Goal: Transaction & Acquisition: Subscribe to service/newsletter

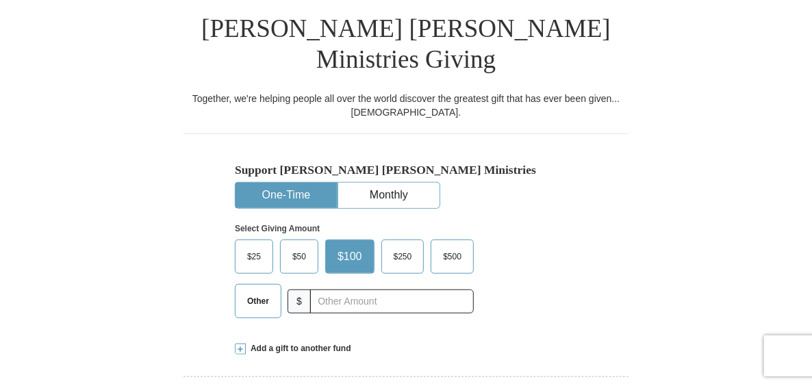
scroll to position [421, 0]
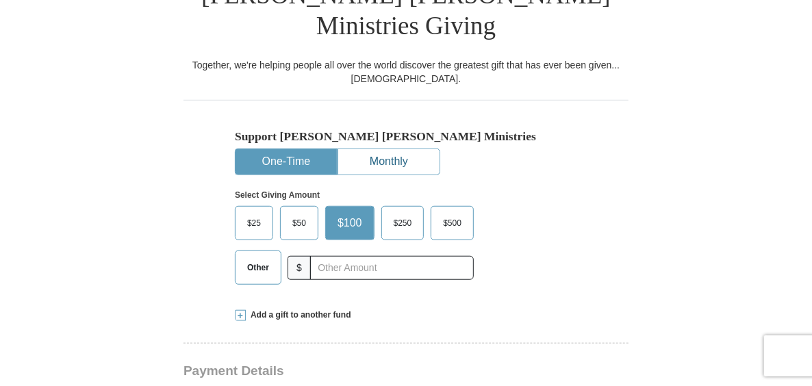
click at [386, 149] on button "Monthly" at bounding box center [388, 161] width 101 height 25
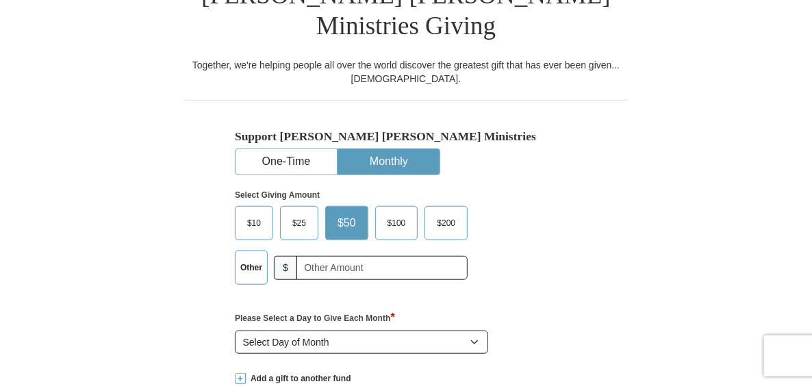
click at [395, 213] on span "$100" at bounding box center [397, 223] width 32 height 21
click at [0, 0] on input "$100" at bounding box center [0, 0] width 0 height 0
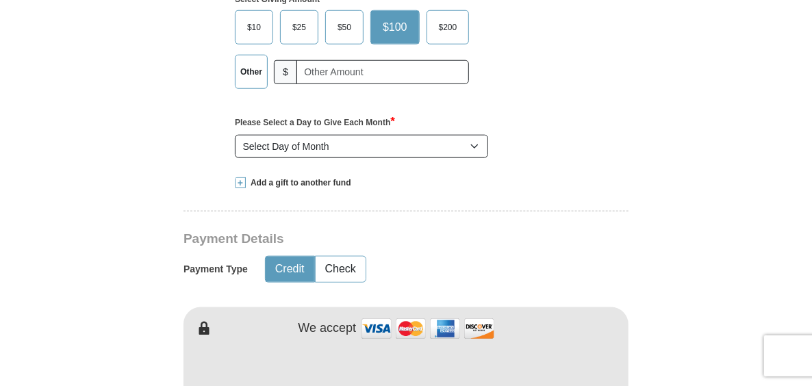
scroll to position [627, 0]
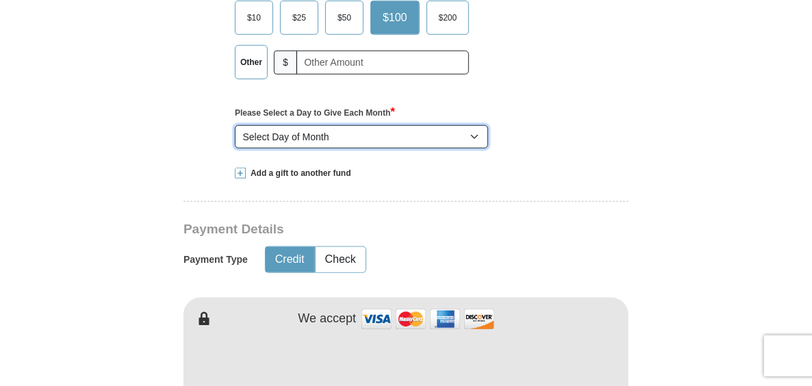
click at [476, 125] on select "Select Day of Month 1 2 3 4 5 6 7 8 9 10 11 12 13 14 15 16 17 18 19 20 21 22 23…" at bounding box center [361, 136] width 253 height 23
select select "5"
click at [235, 125] on select "Select Day of Month 1 2 3 4 5 6 7 8 9 10 11 12 13 14 15 16 17 18 19 20 21 22 23…" at bounding box center [361, 136] width 253 height 23
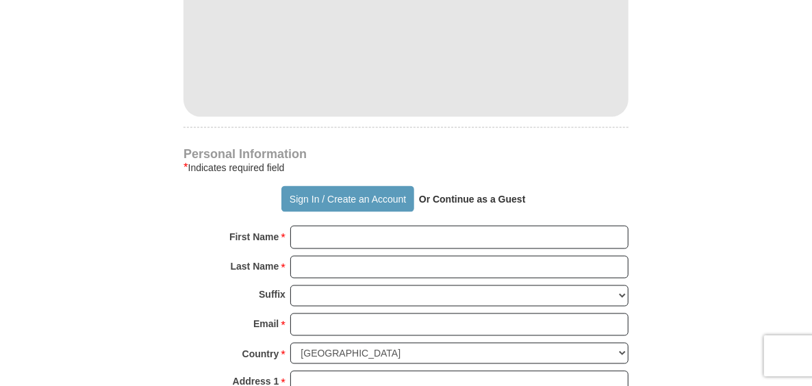
scroll to position [1038, 0]
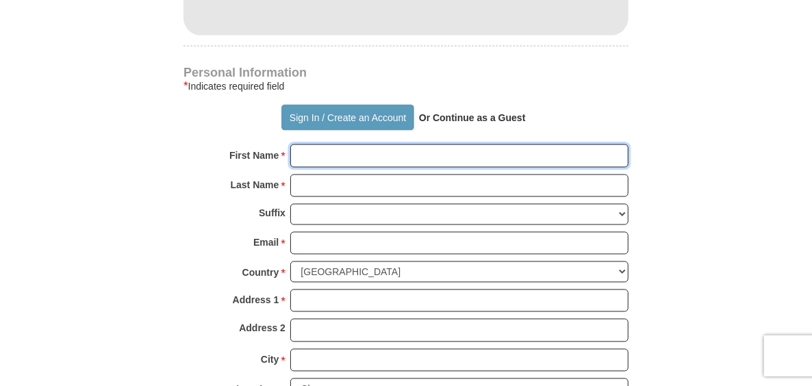
click at [305, 145] on input "First Name *" at bounding box center [459, 156] width 338 height 23
type input "[PERSON_NAME]"
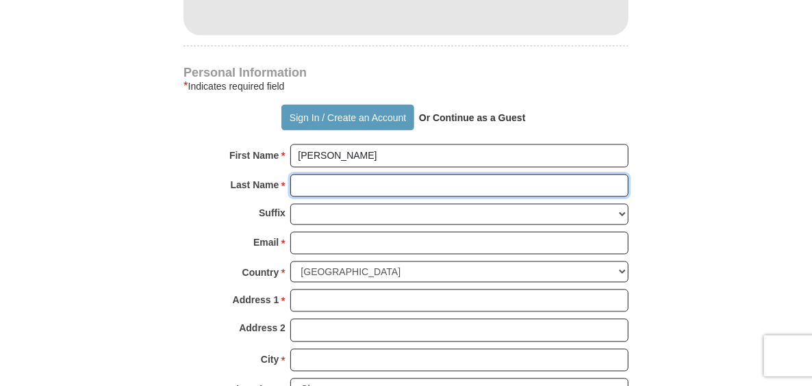
type input "[PERSON_NAME]"
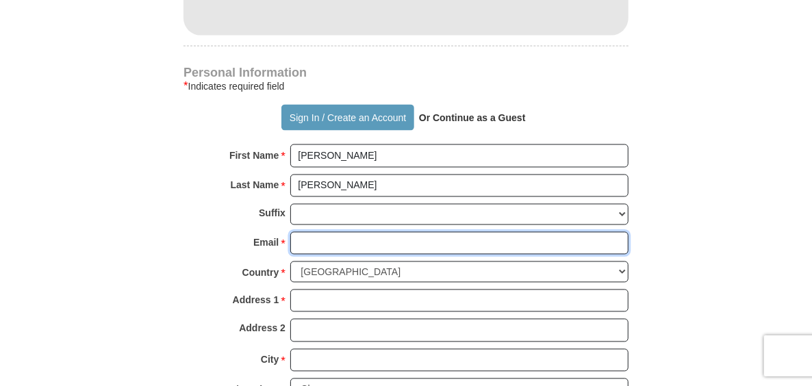
type input "[EMAIL_ADDRESS][DOMAIN_NAME]"
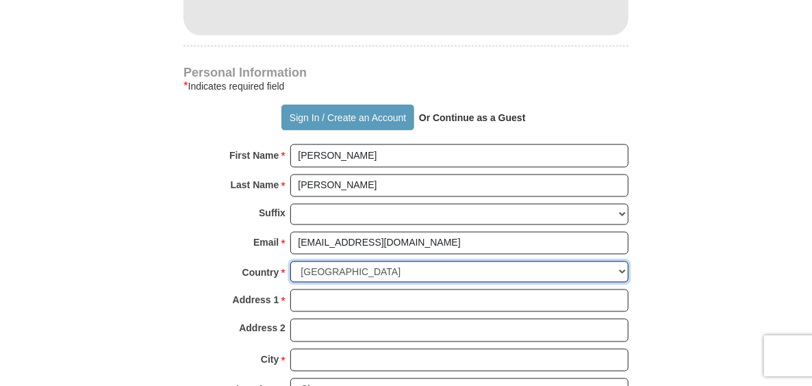
select select "PH"
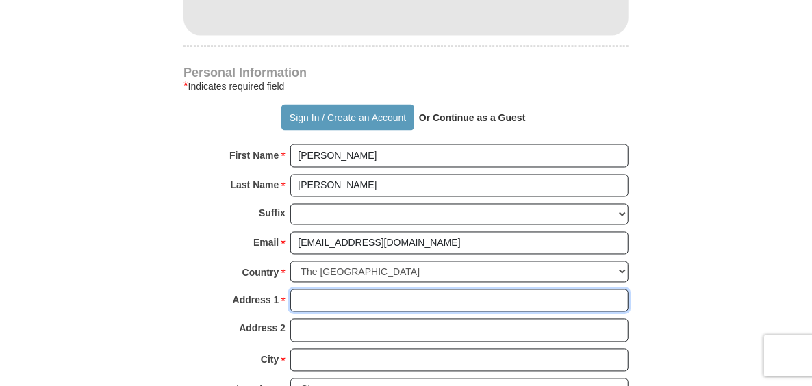
type input "25- C [PERSON_NAME] ST BF HOMES"
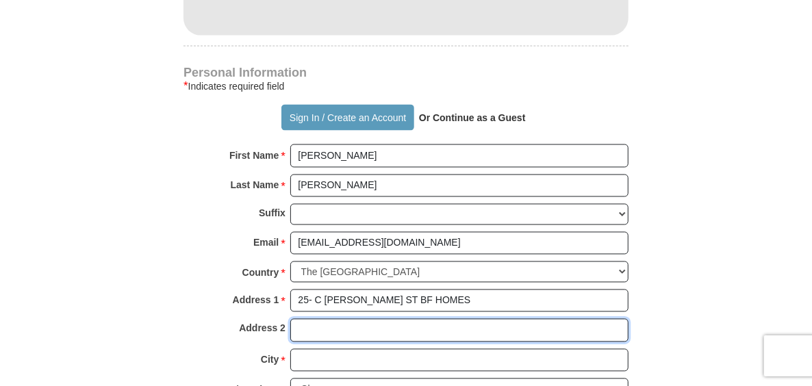
type input "BF HOMES"
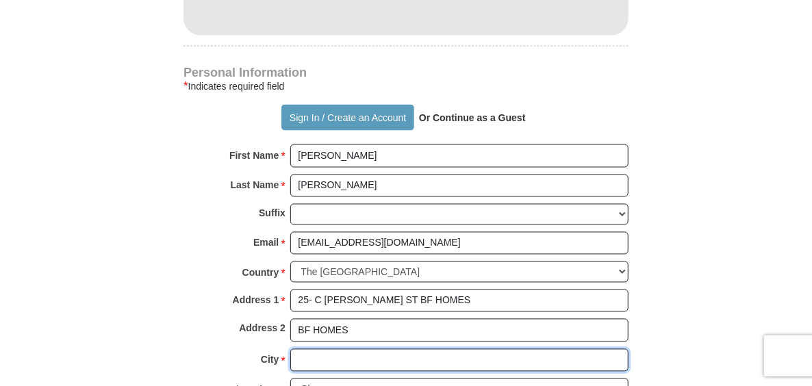
type input "PARANAQUE CITY"
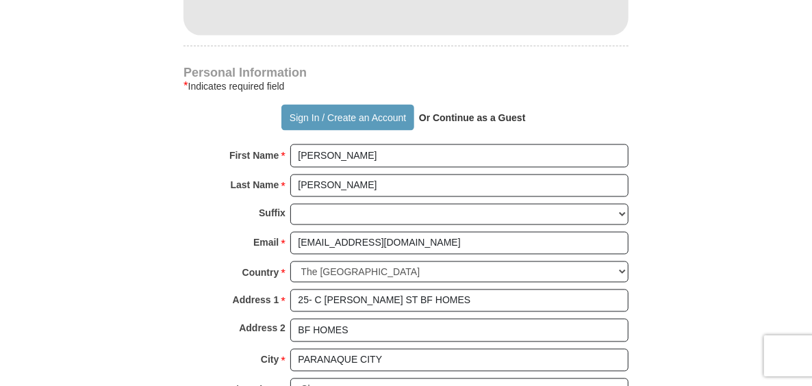
type input "1720"
type input "09171671003"
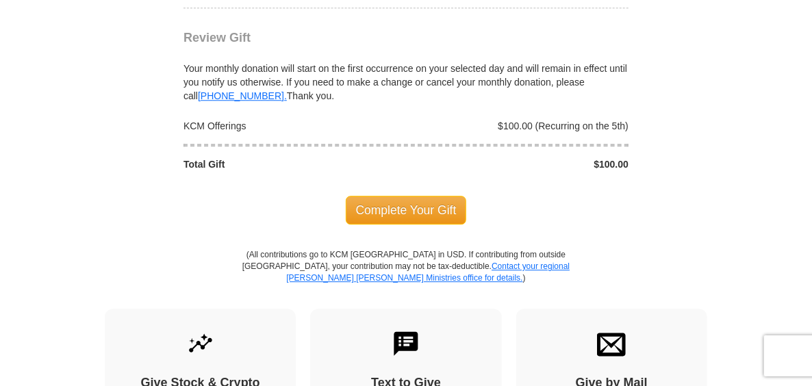
scroll to position [1654, 0]
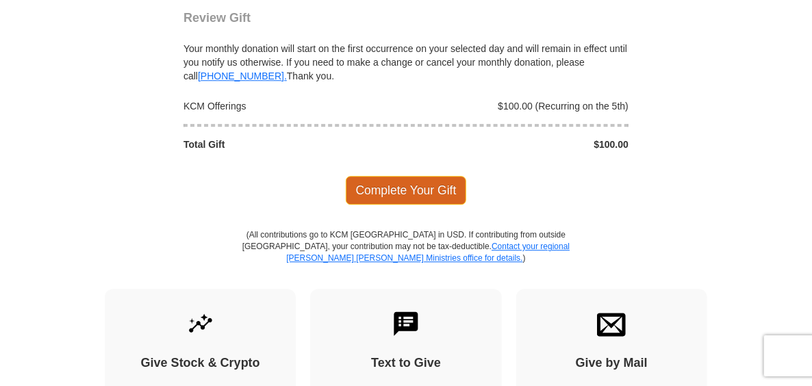
click at [411, 176] on span "Complete Your Gift" at bounding box center [406, 190] width 121 height 29
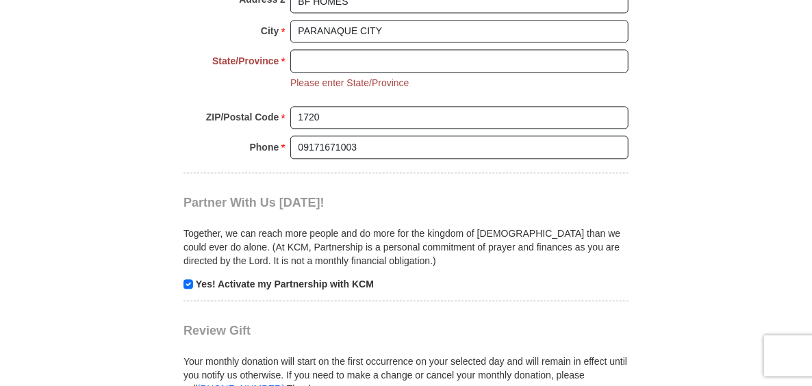
scroll to position [1299, 0]
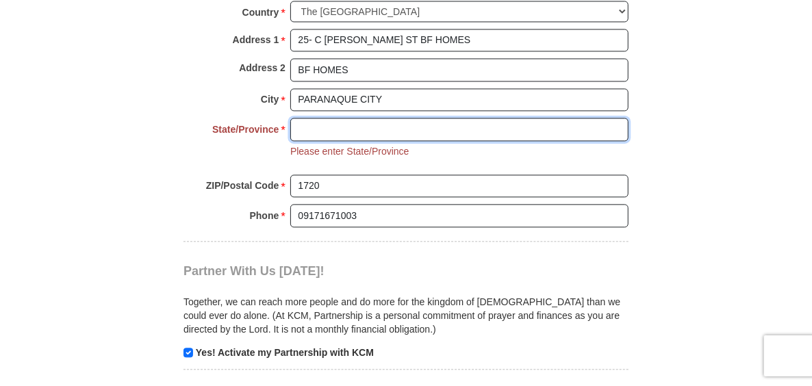
click at [314, 118] on input "State/Province *" at bounding box center [459, 129] width 338 height 23
click at [310, 118] on input "State/Province *" at bounding box center [459, 129] width 338 height 23
type input "m"
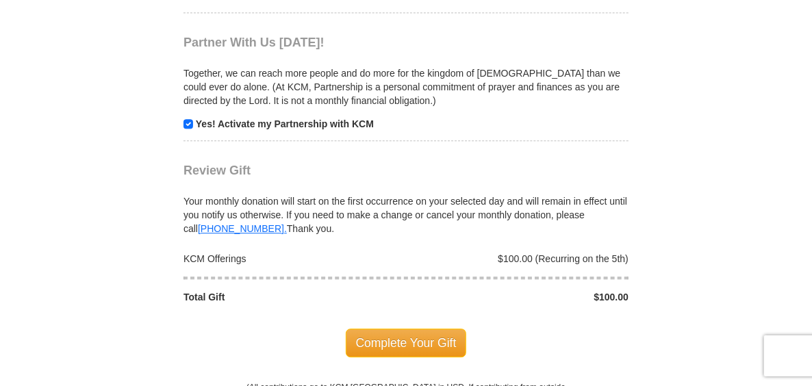
scroll to position [1573, 0]
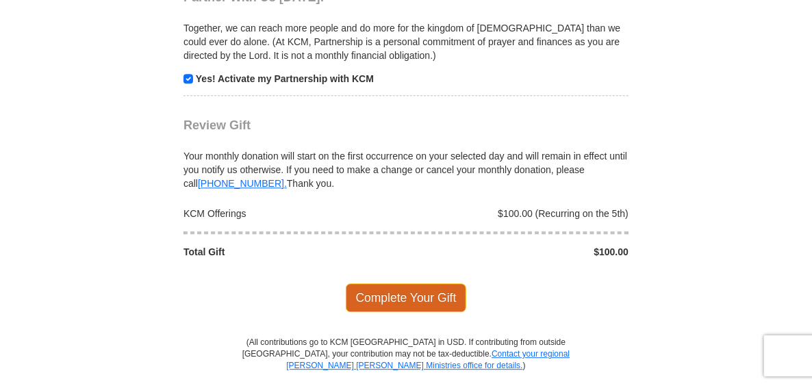
type input "NCR"
click at [408, 284] on span "Complete Your Gift" at bounding box center [406, 298] width 121 height 29
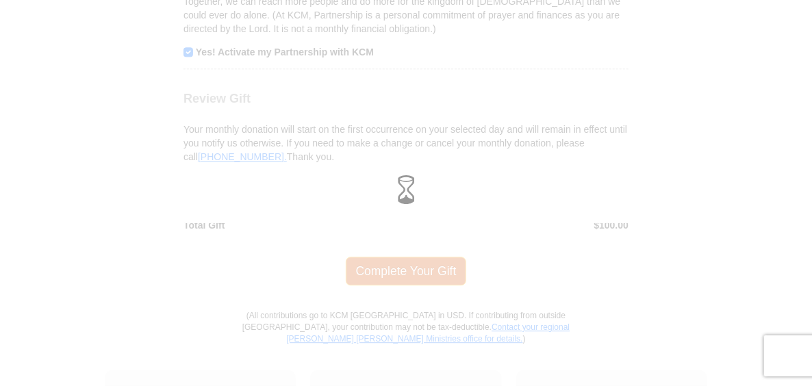
scroll to position [1547, 0]
